Goal: Information Seeking & Learning: Learn about a topic

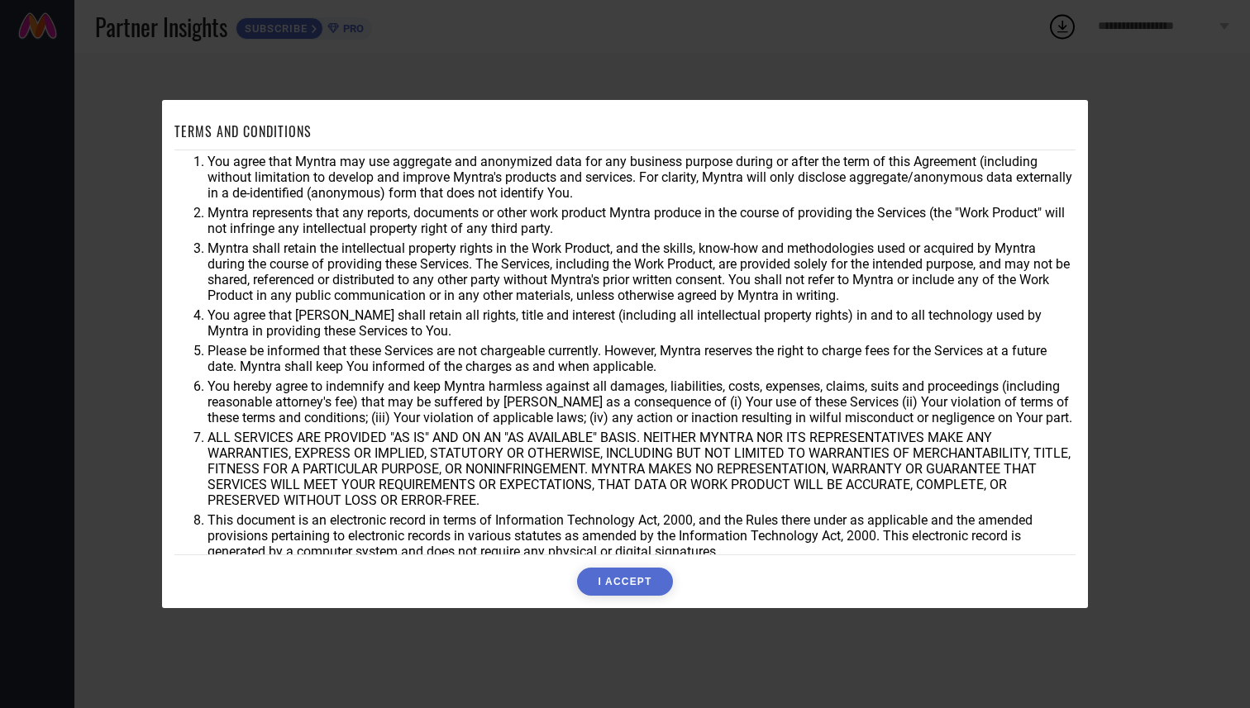
scroll to position [28, 0]
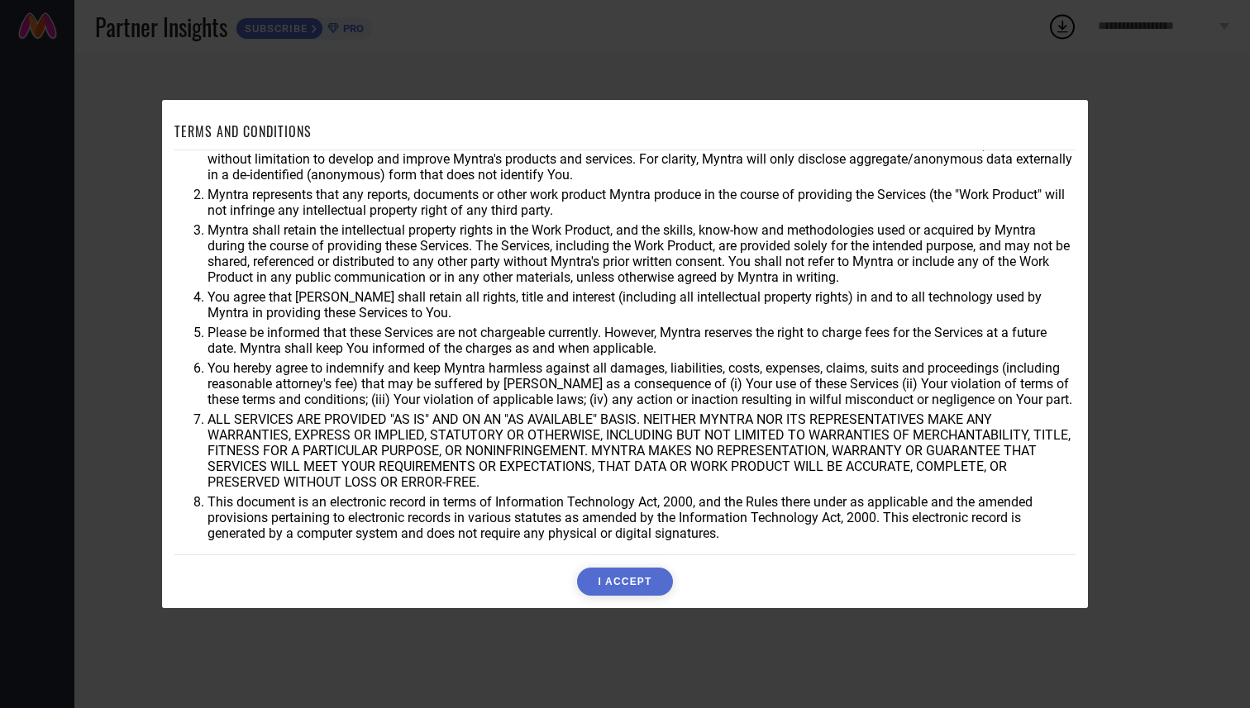
click at [620, 583] on button "I ACCEPT" at bounding box center [624, 582] width 95 height 28
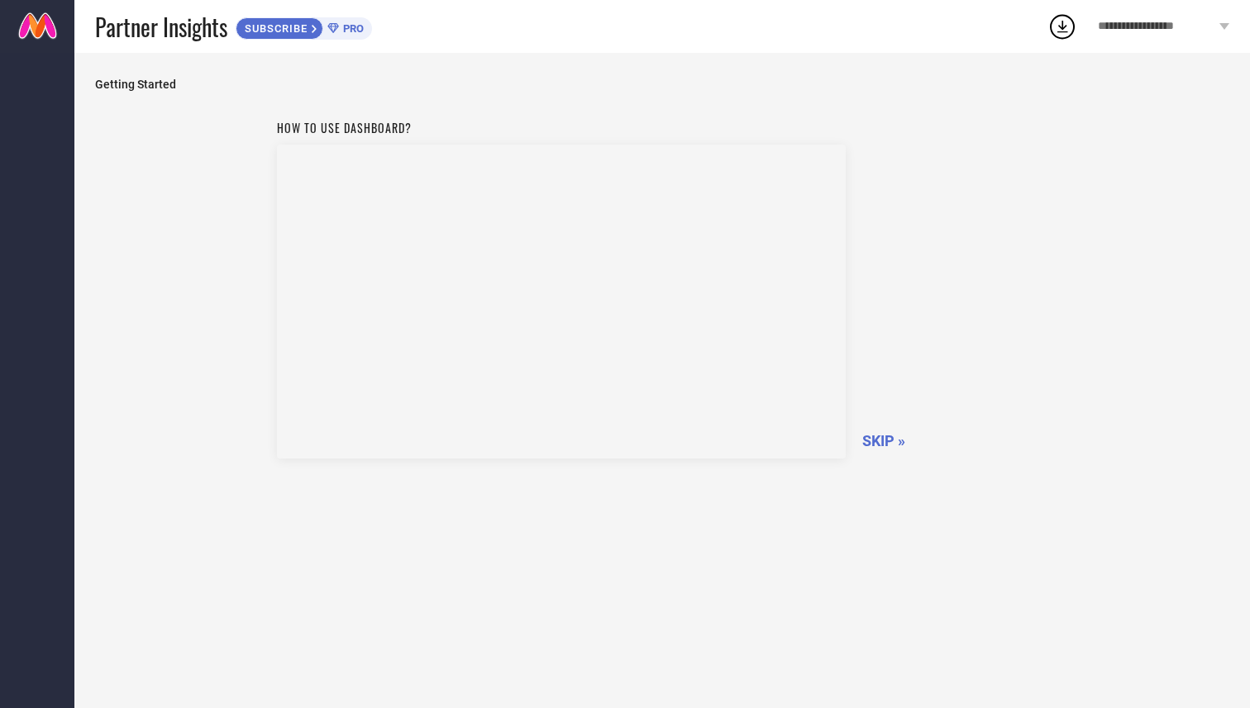
click at [874, 440] on span "SKIP »" at bounding box center [883, 440] width 43 height 17
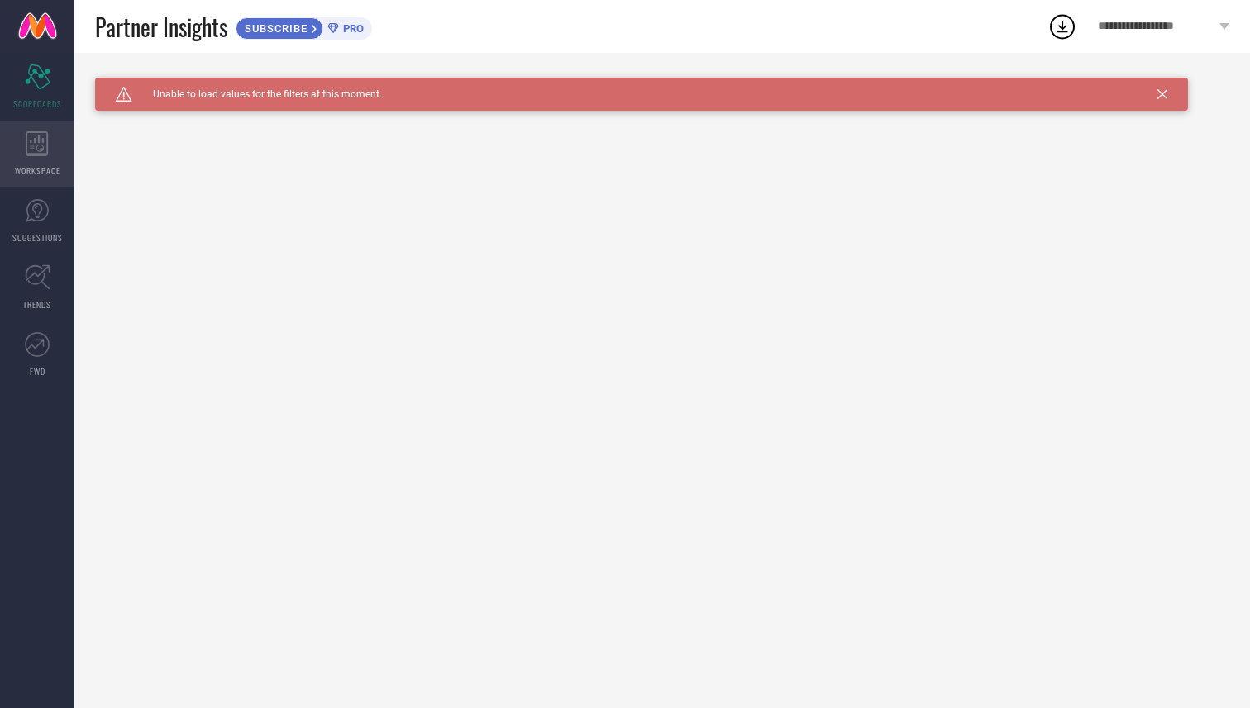
click at [45, 151] on icon at bounding box center [37, 143] width 23 height 25
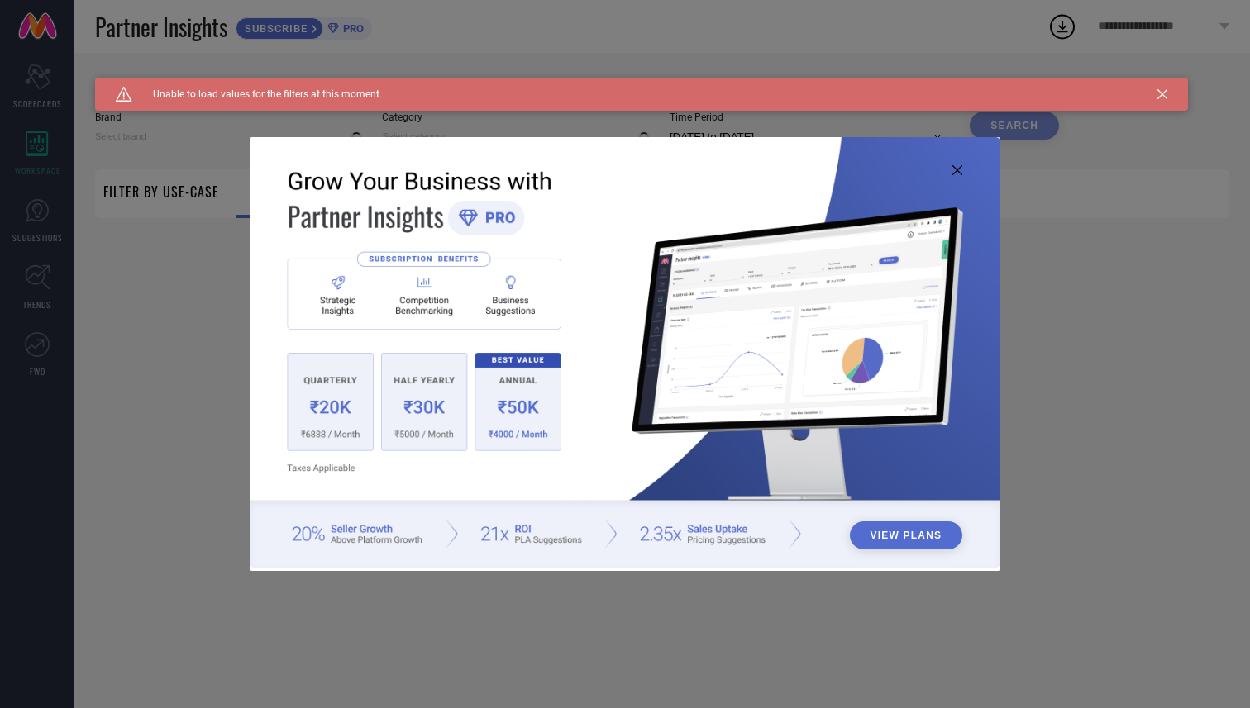
type input "1 STOP FASHION"
type input "All"
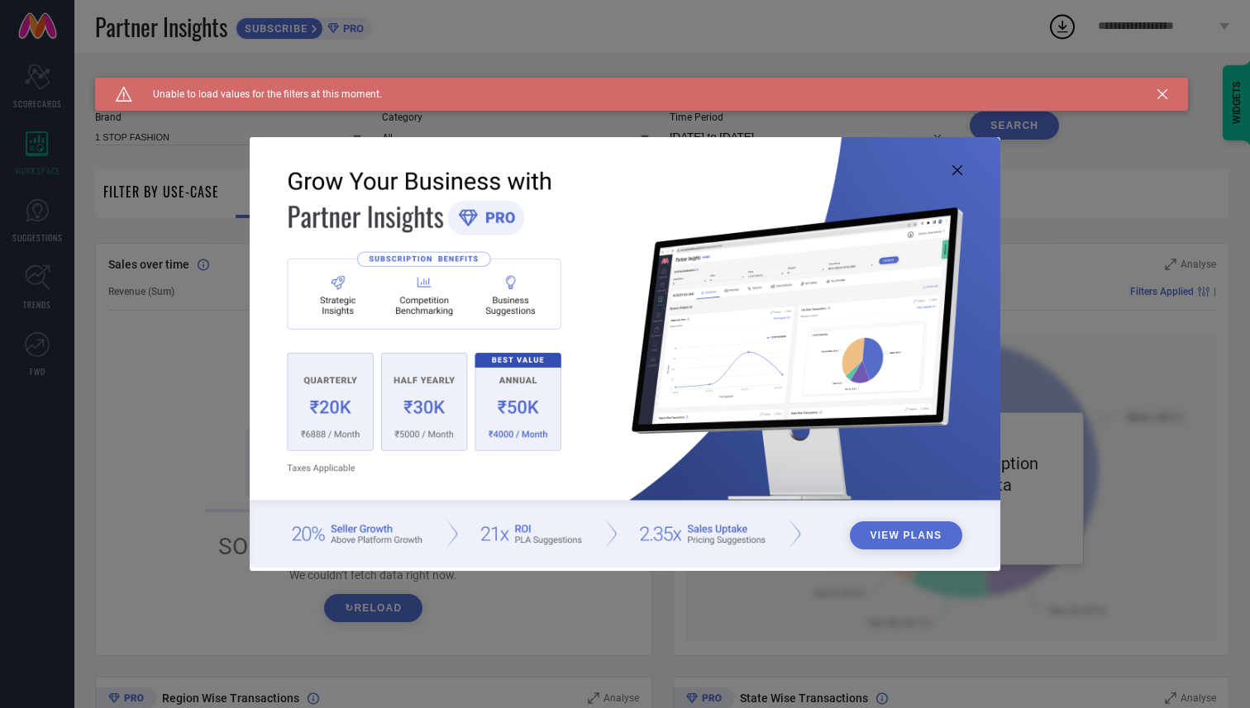
click at [1164, 93] on icon at bounding box center [1162, 94] width 10 height 10
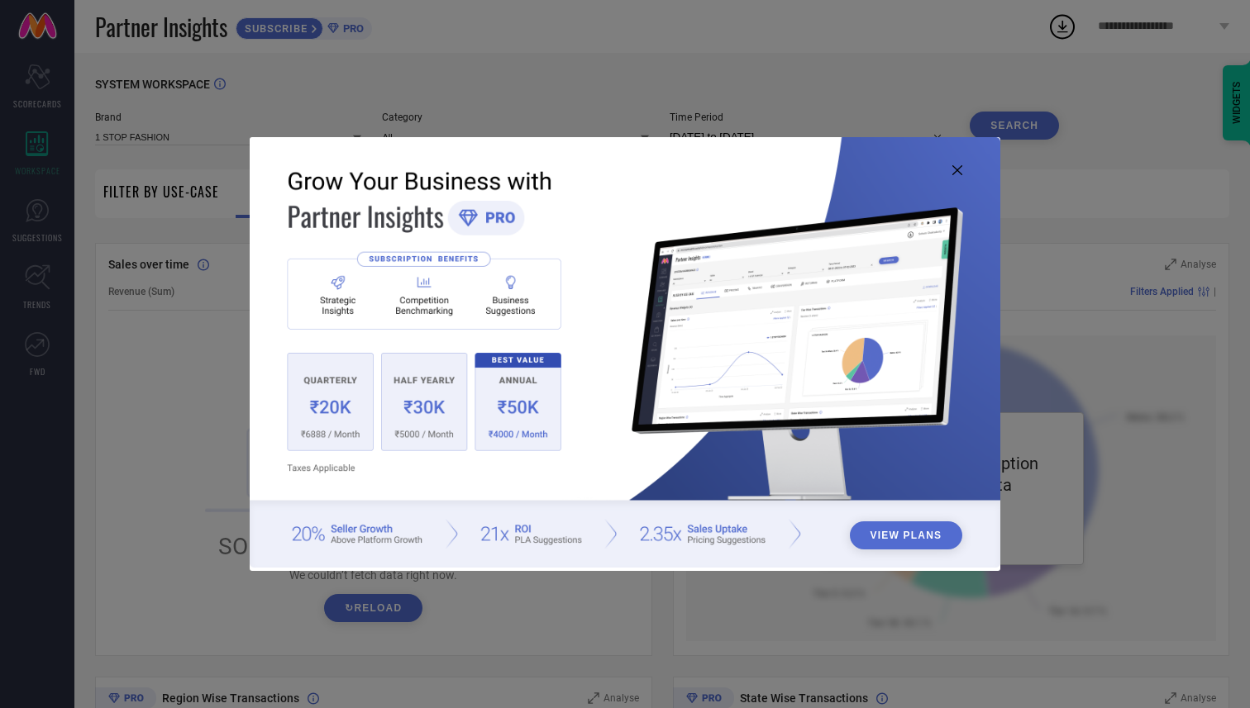
drag, startPoint x: 211, startPoint y: 336, endPoint x: 353, endPoint y: 366, distance: 145.4
click at [350, 365] on div "View Plans" at bounding box center [625, 354] width 1250 height 708
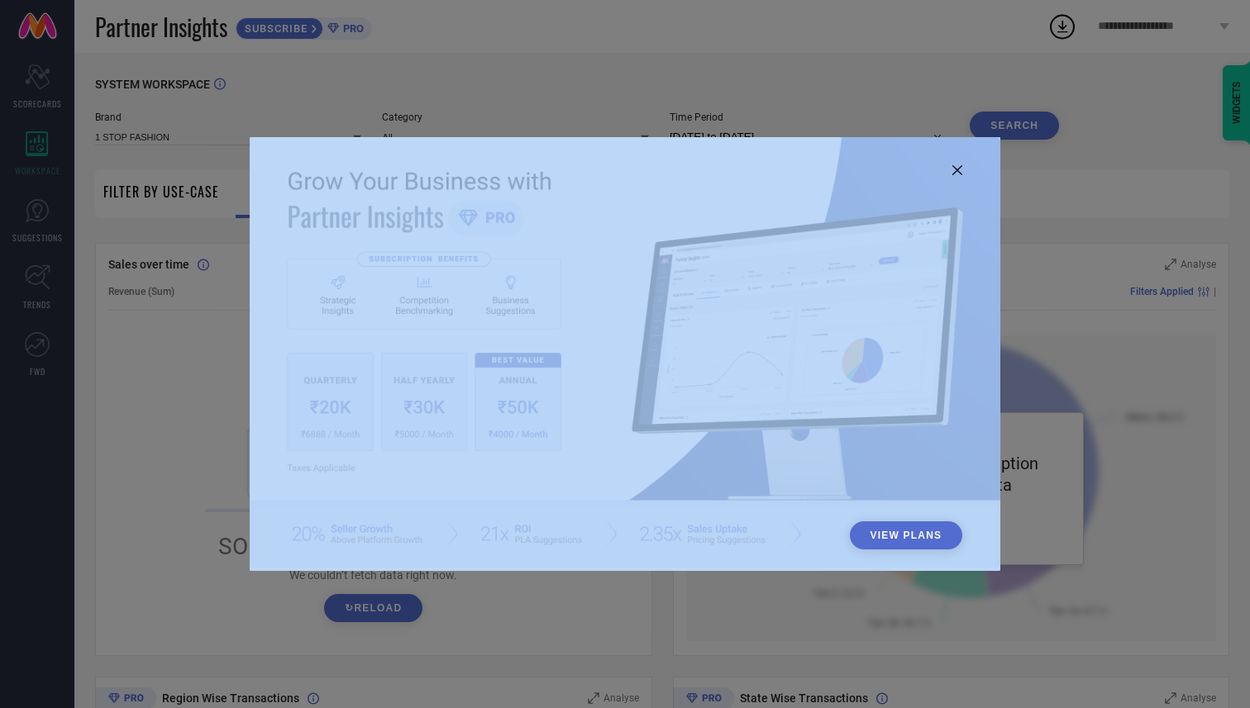
drag, startPoint x: 692, startPoint y: 50, endPoint x: 722, endPoint y: 264, distance: 215.3
click at [722, 264] on div "View Plans" at bounding box center [625, 354] width 1250 height 708
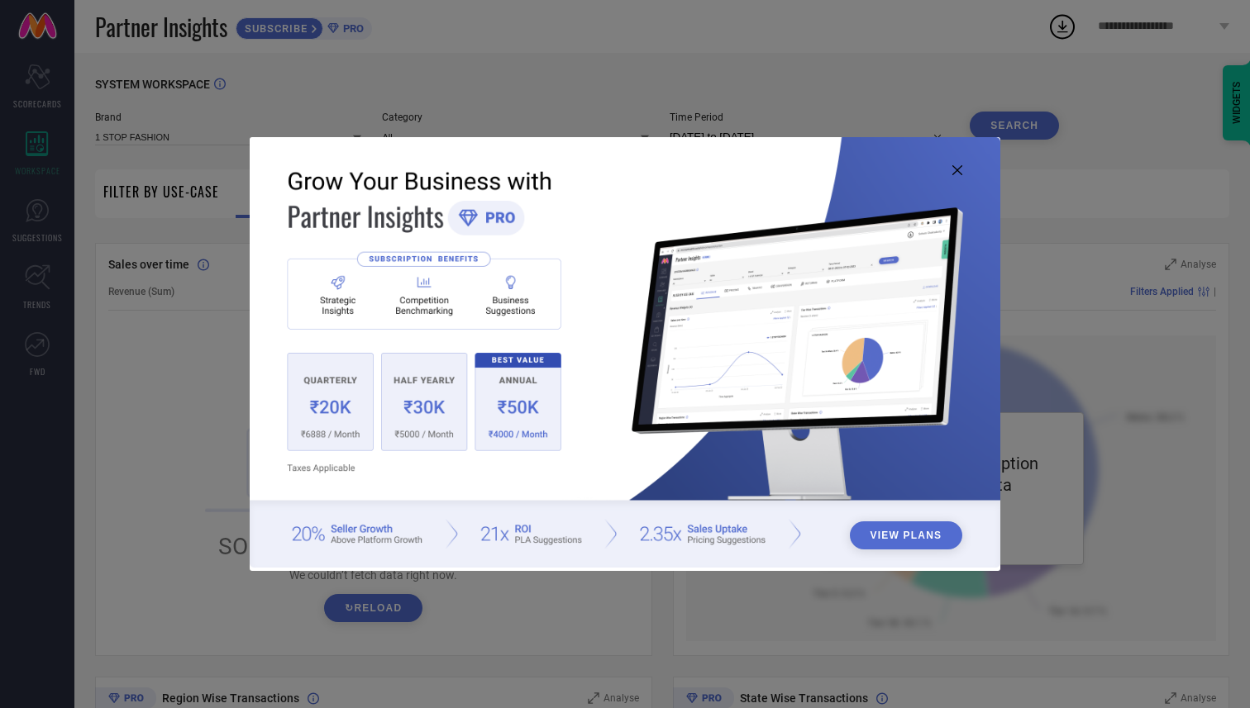
click at [956, 169] on icon at bounding box center [957, 170] width 10 height 10
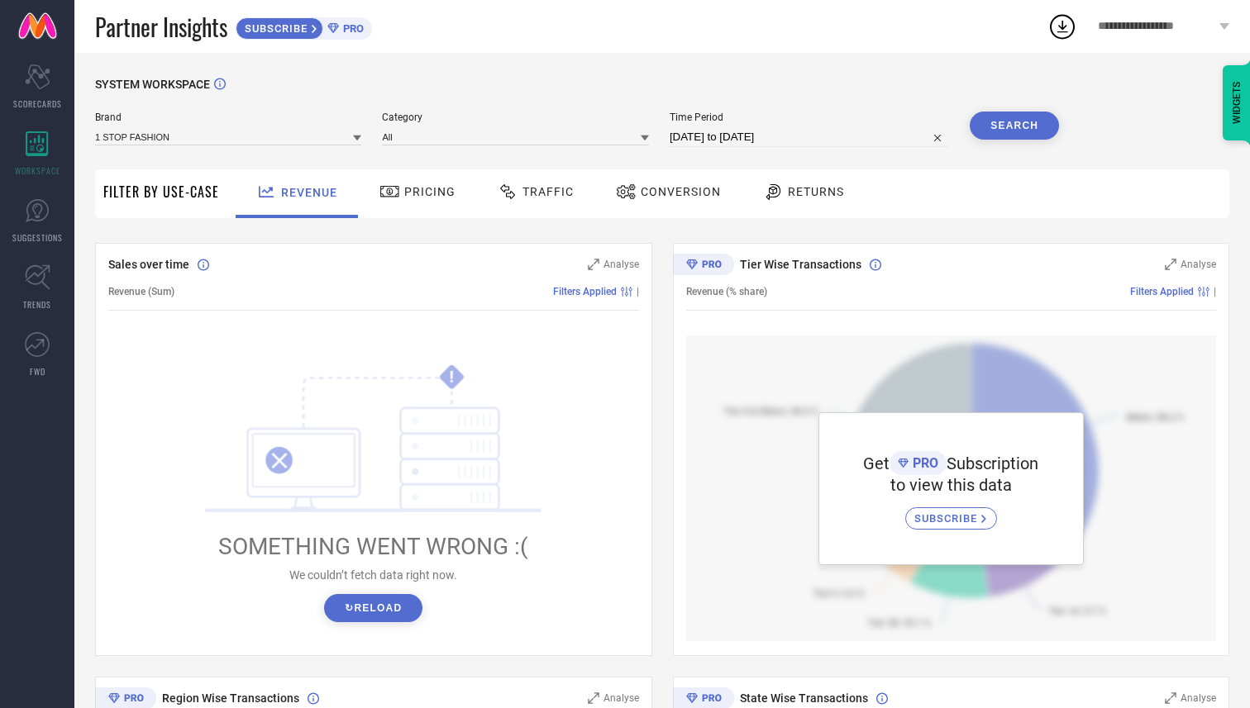
click at [431, 183] on div "Pricing" at bounding box center [417, 192] width 84 height 28
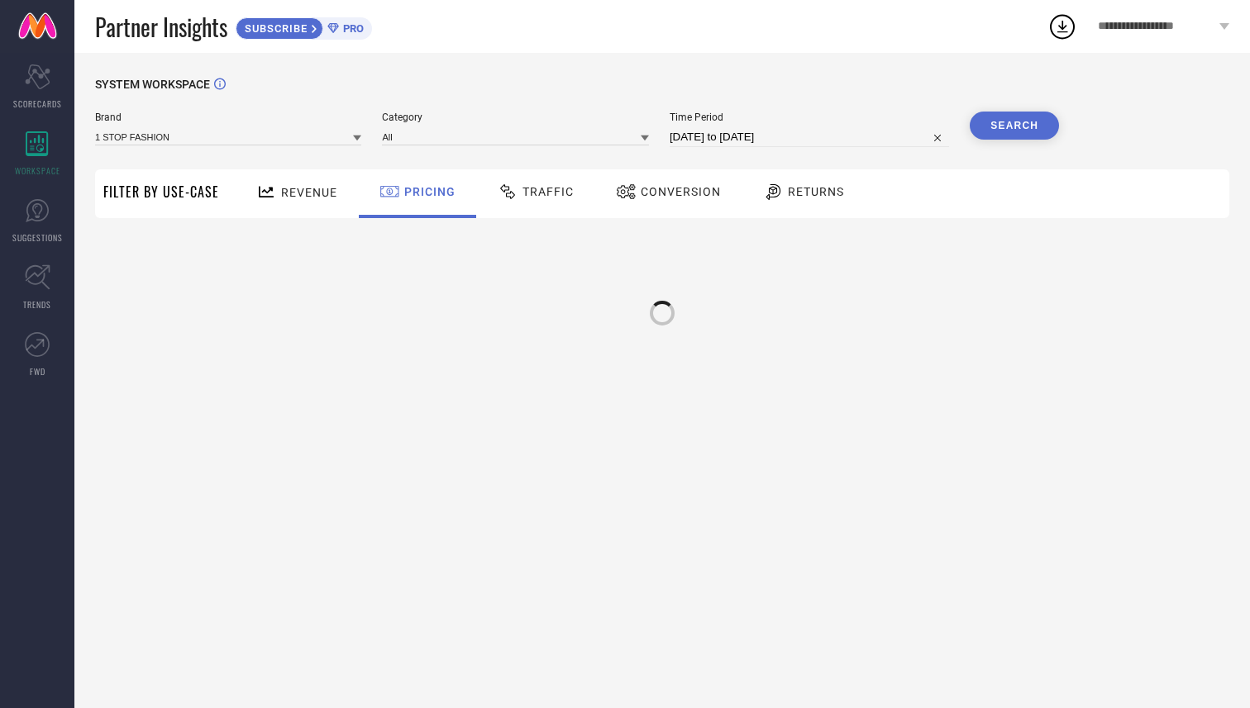
click at [522, 180] on div "Traffic" at bounding box center [535, 192] width 84 height 28
click at [627, 192] on icon at bounding box center [627, 192] width 21 height 20
